Goal: Task Accomplishment & Management: Use online tool/utility

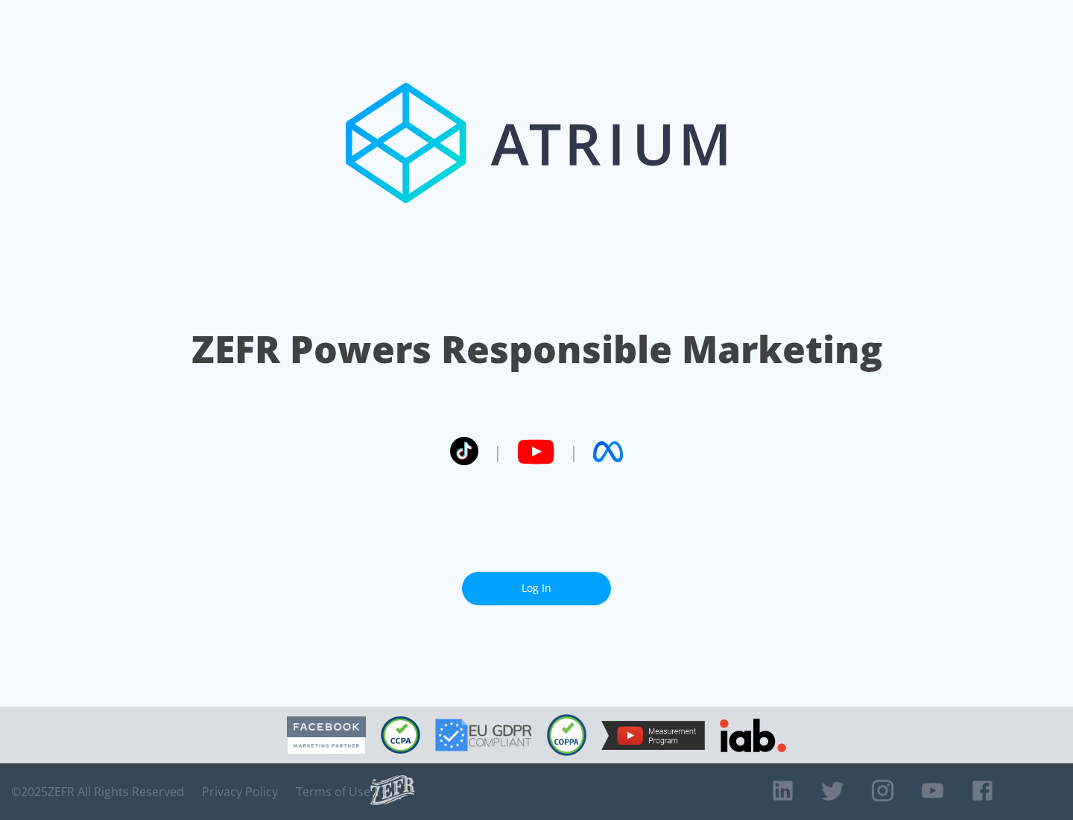
click at [537, 582] on link "Log In" at bounding box center [536, 589] width 149 height 34
